Goal: Information Seeking & Learning: Understand process/instructions

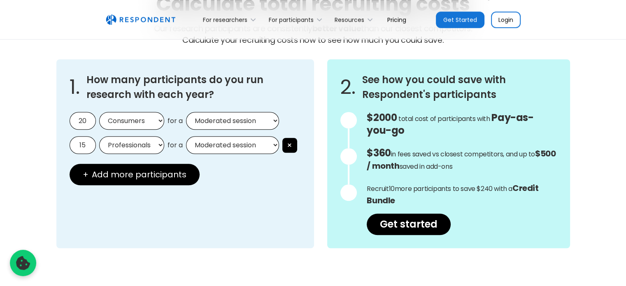
scroll to position [741, 0]
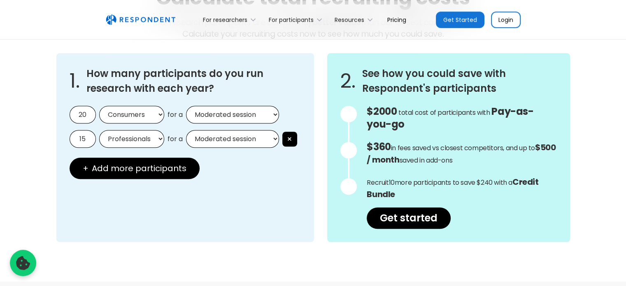
click at [159, 116] on select "Consumers Professionals" at bounding box center [131, 115] width 65 height 18
select select "professionals"
click at [99, 106] on select "Consumers Professionals" at bounding box center [131, 115] width 65 height 18
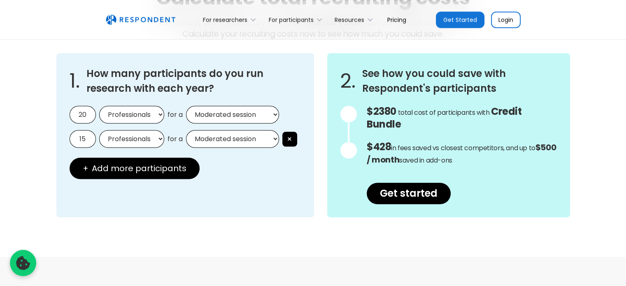
click at [271, 119] on select "Moderated session Unmoderated session" at bounding box center [232, 115] width 93 height 18
click at [186, 106] on select "Moderated session Unmoderated session" at bounding box center [232, 115] width 93 height 18
click at [288, 140] on button "×" at bounding box center [289, 139] width 15 height 15
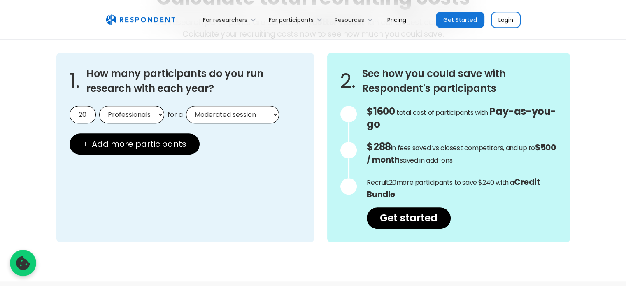
click at [85, 117] on input "20" at bounding box center [83, 115] width 26 height 18
drag, startPoint x: 85, startPoint y: 116, endPoint x: 77, endPoint y: 115, distance: 8.2
click at [77, 115] on input "20" at bounding box center [83, 115] width 26 height 18
click at [254, 205] on div "1. How many participants do you run research with each year? 15 Consumers Profe…" at bounding box center [185, 147] width 258 height 189
click at [84, 115] on input "15" at bounding box center [83, 115] width 26 height 18
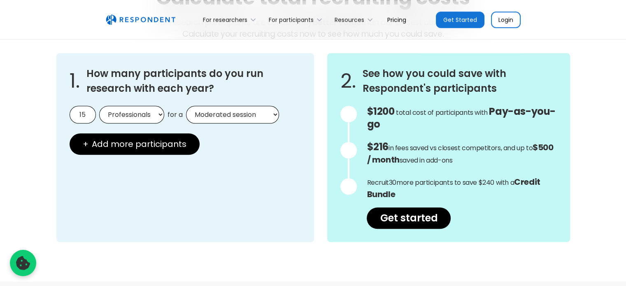
click at [84, 115] on input "15" at bounding box center [83, 115] width 26 height 18
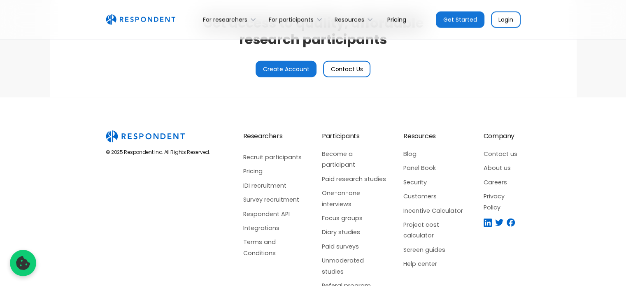
scroll to position [2018, 0]
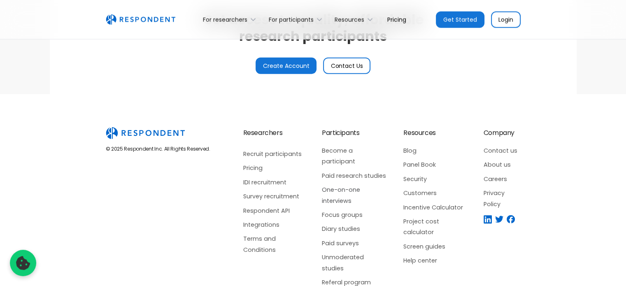
type input "10"
click at [338, 187] on link "One-on-one interviews" at bounding box center [354, 195] width 65 height 22
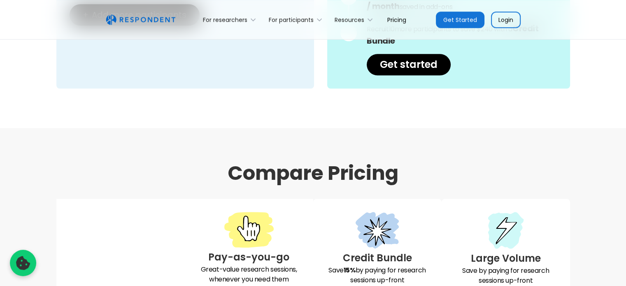
scroll to position [1029, 0]
